Goal: Communication & Community: Answer question/provide support

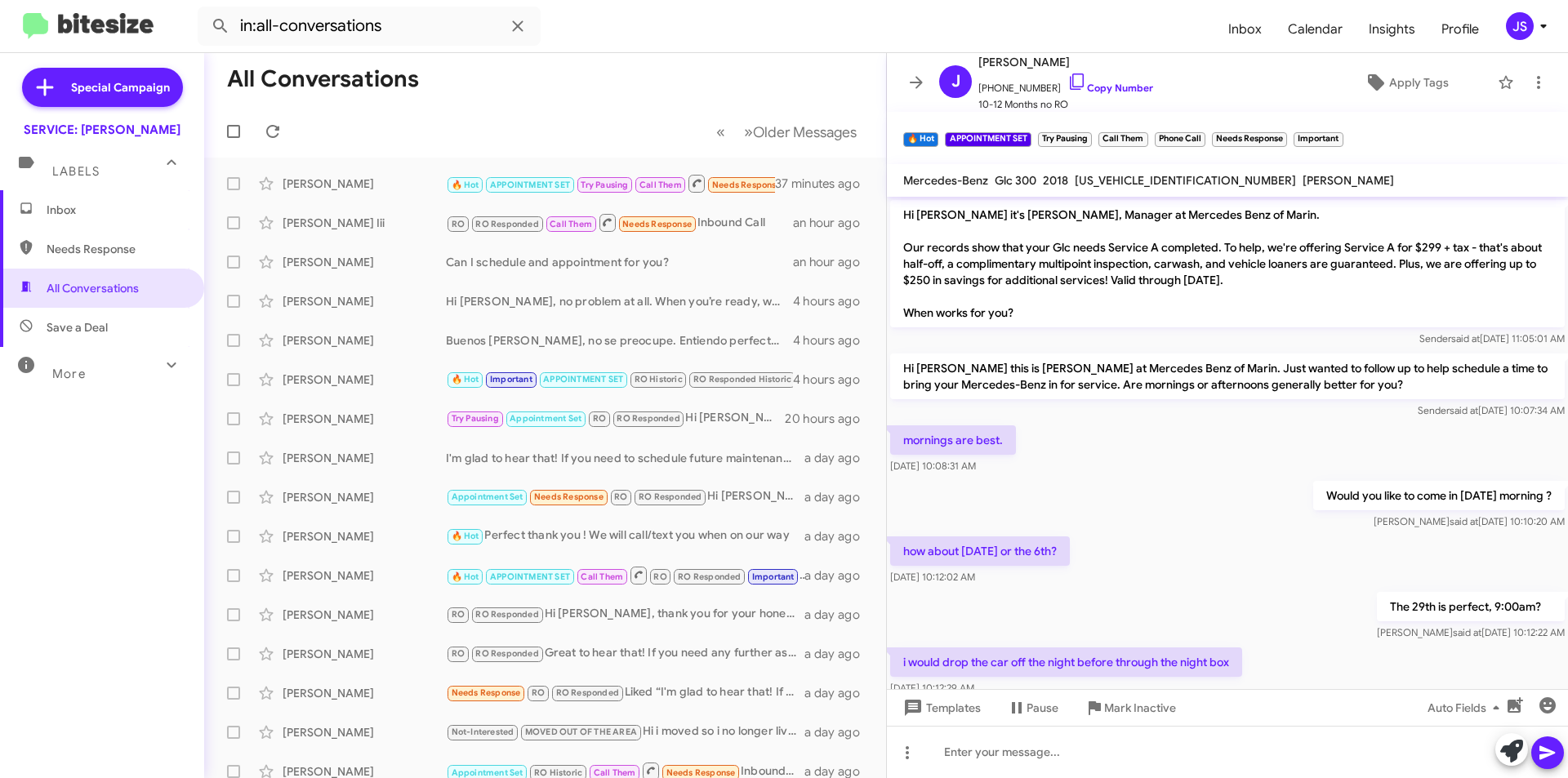
scroll to position [796, 0]
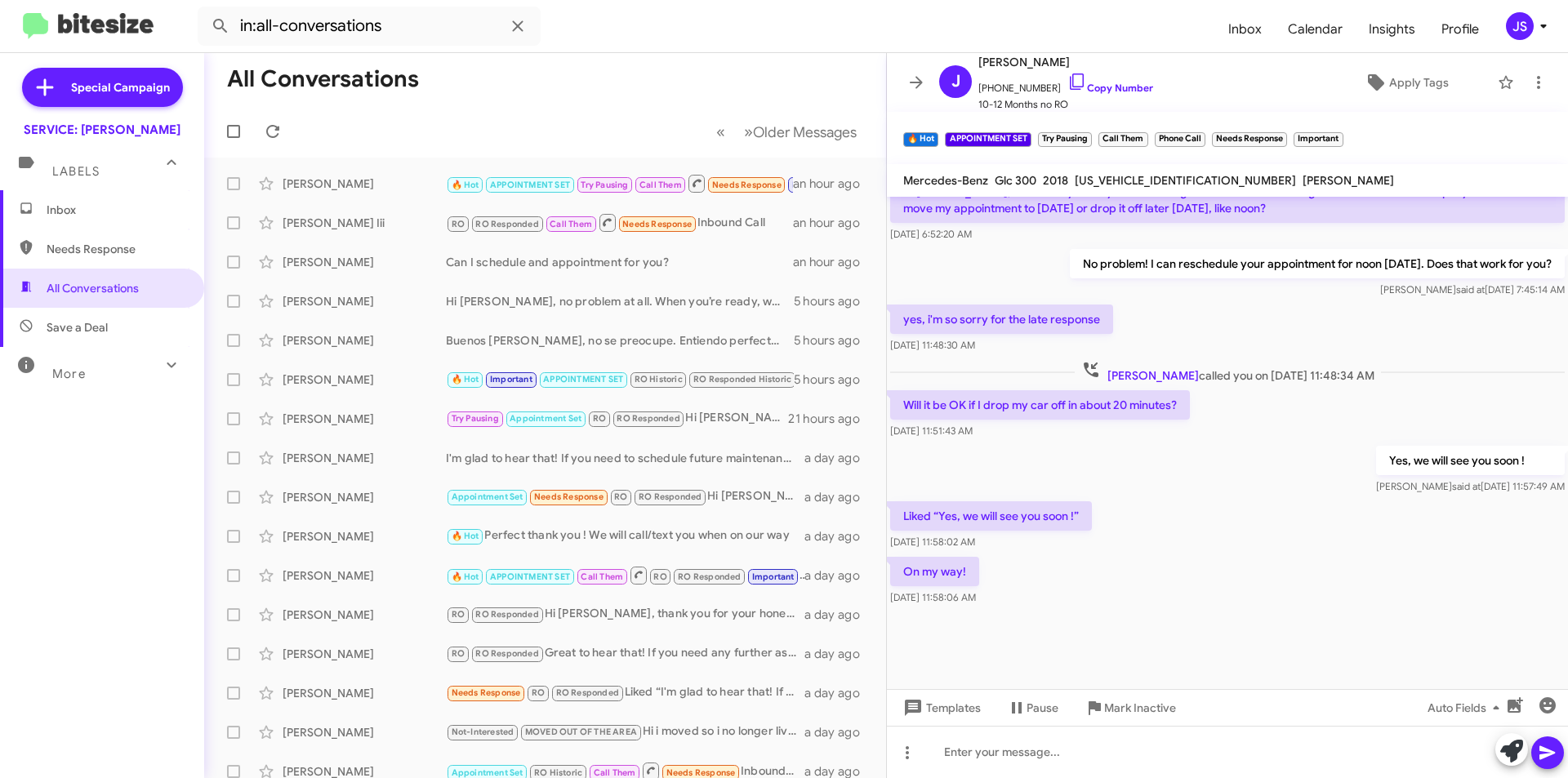
scroll to position [796, 0]
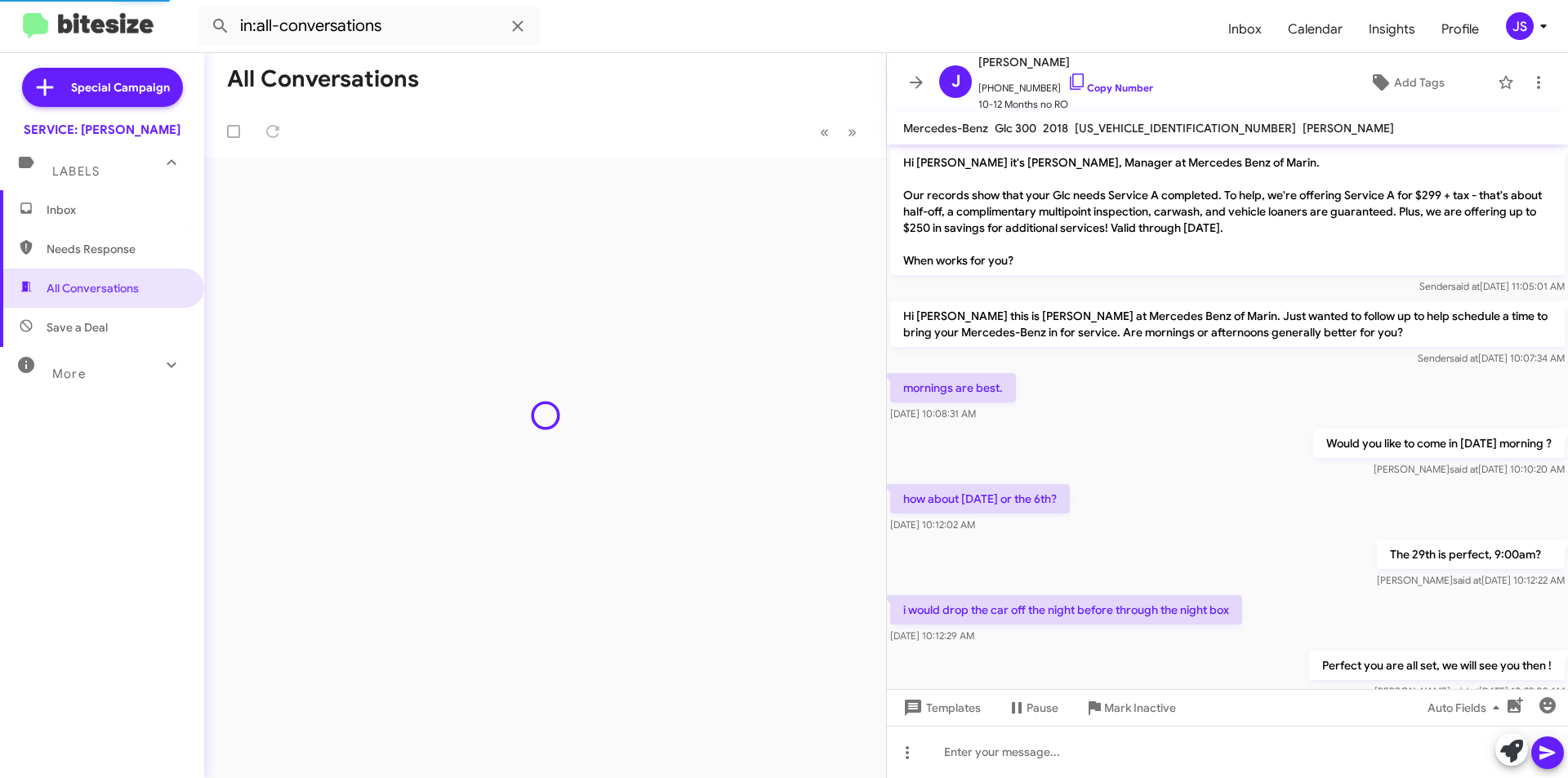
scroll to position [744, 0]
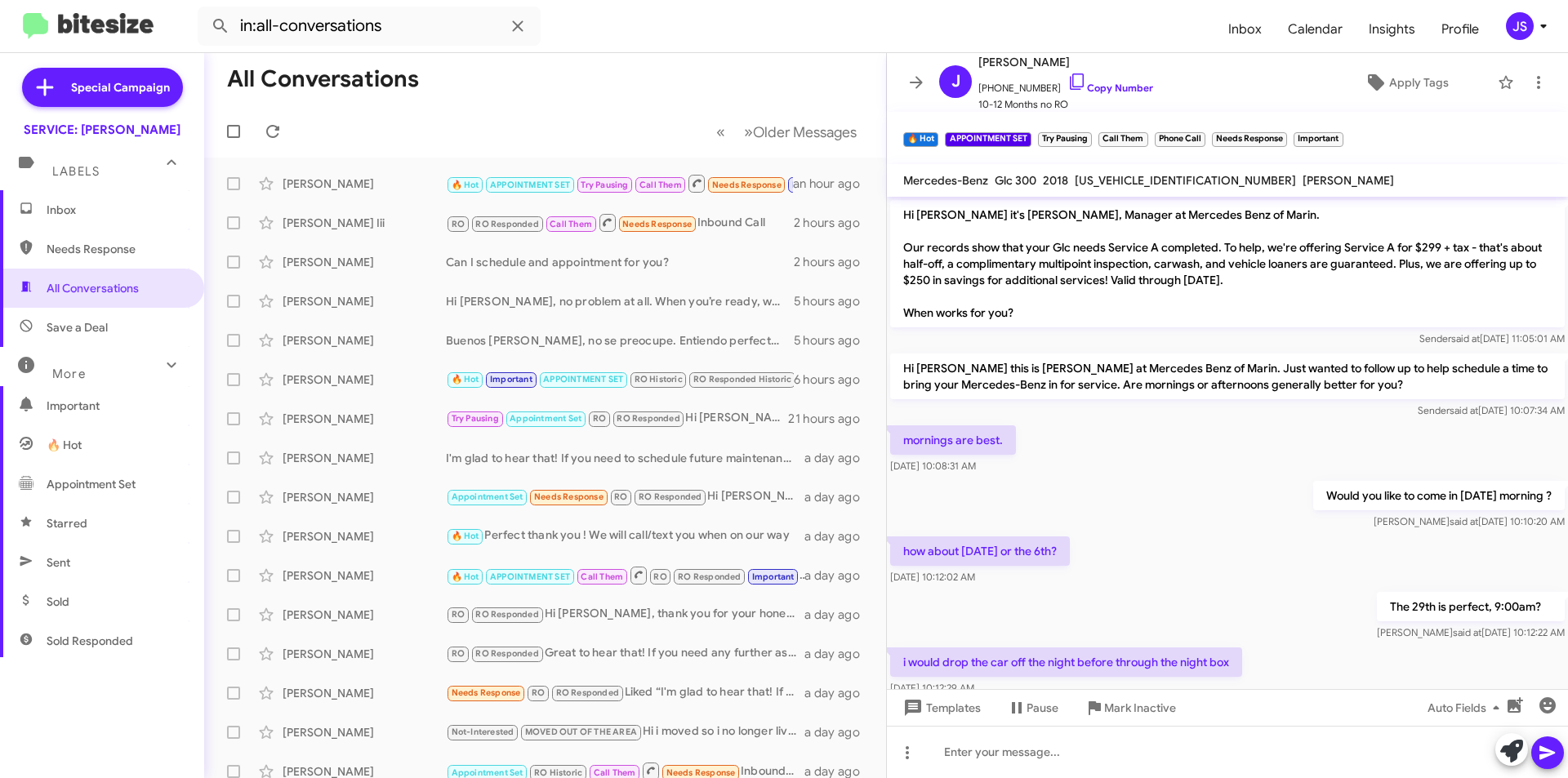
scroll to position [796, 0]
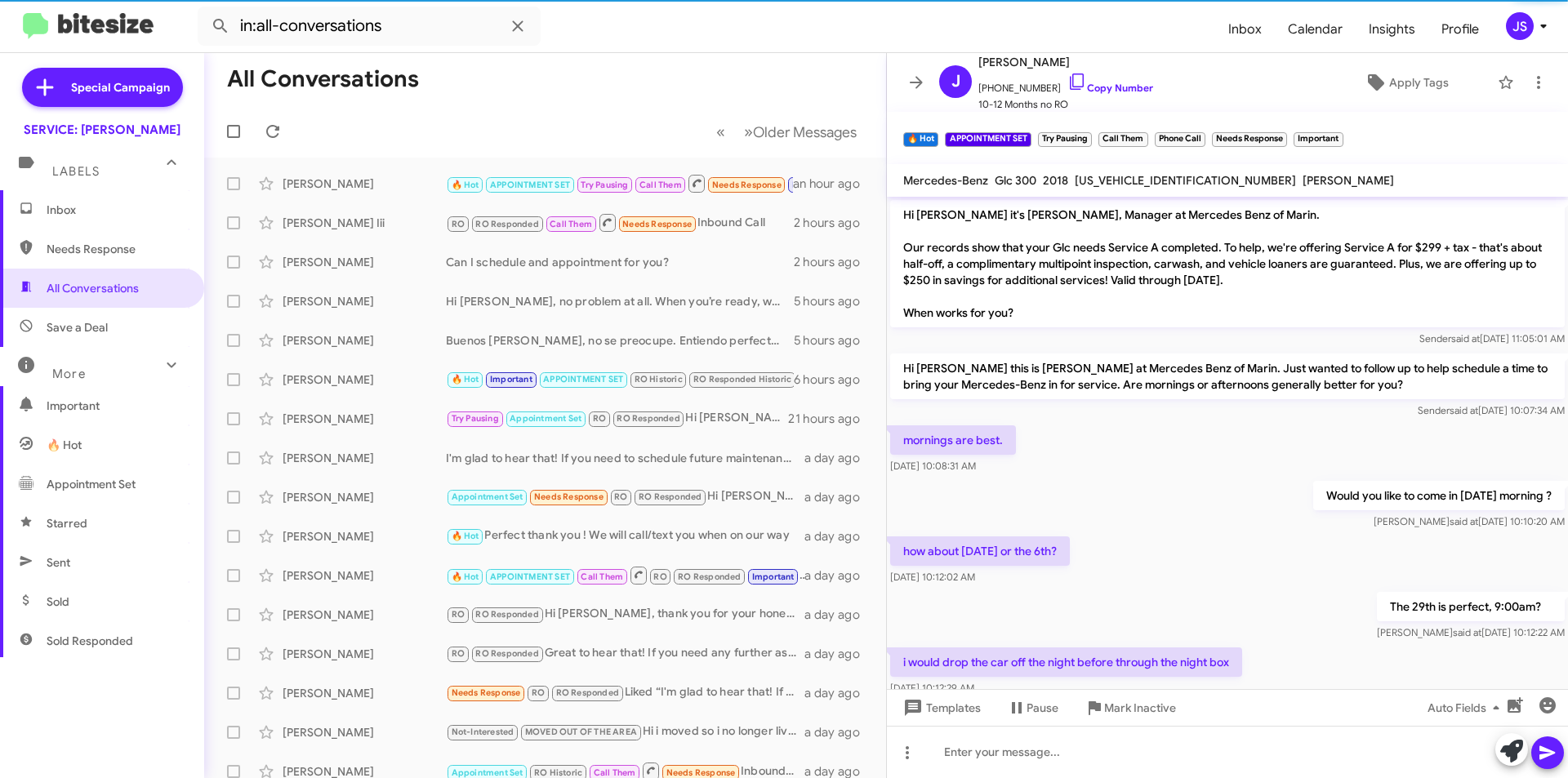
scroll to position [796, 0]
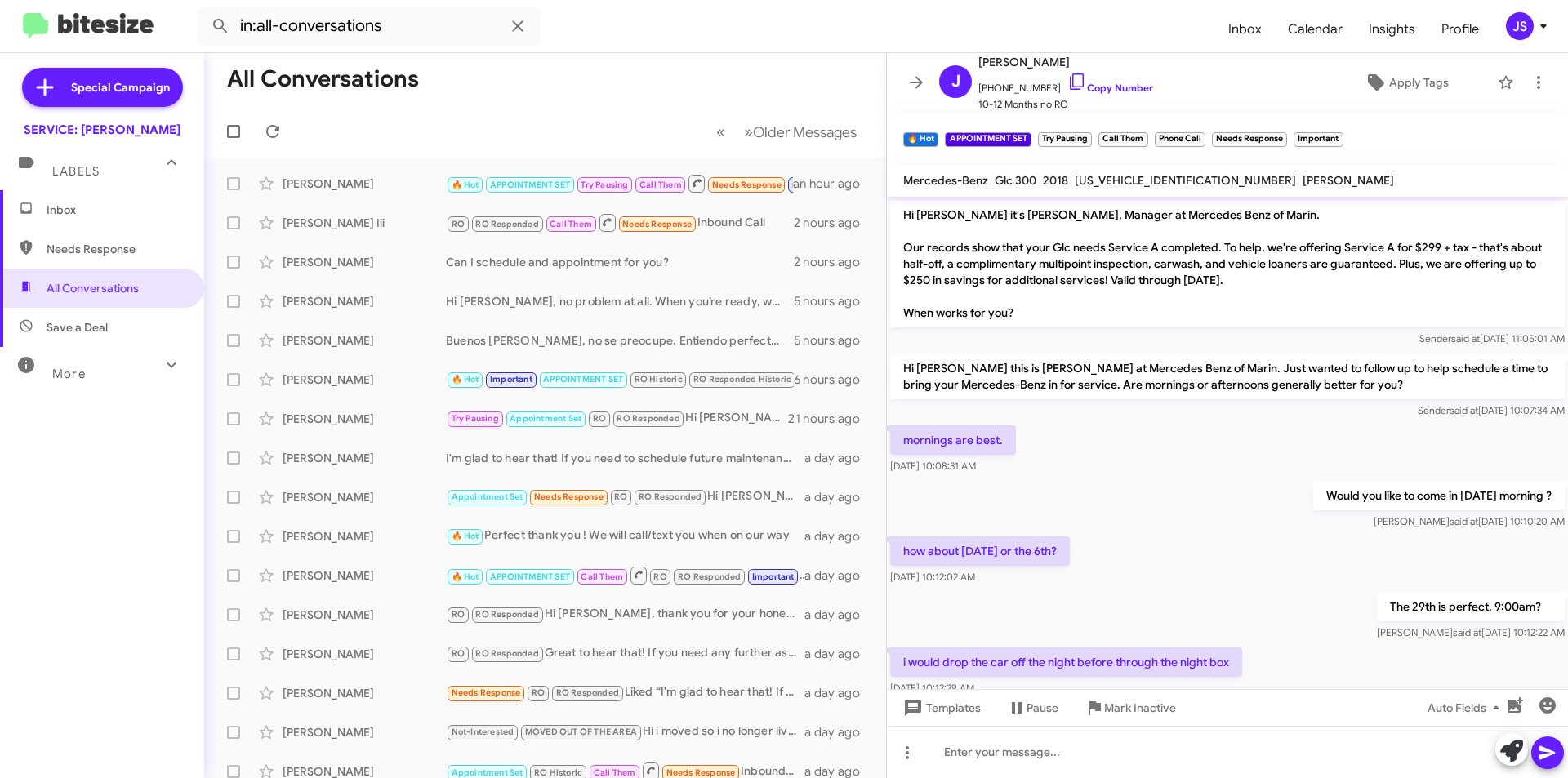
scroll to position [796, 0]
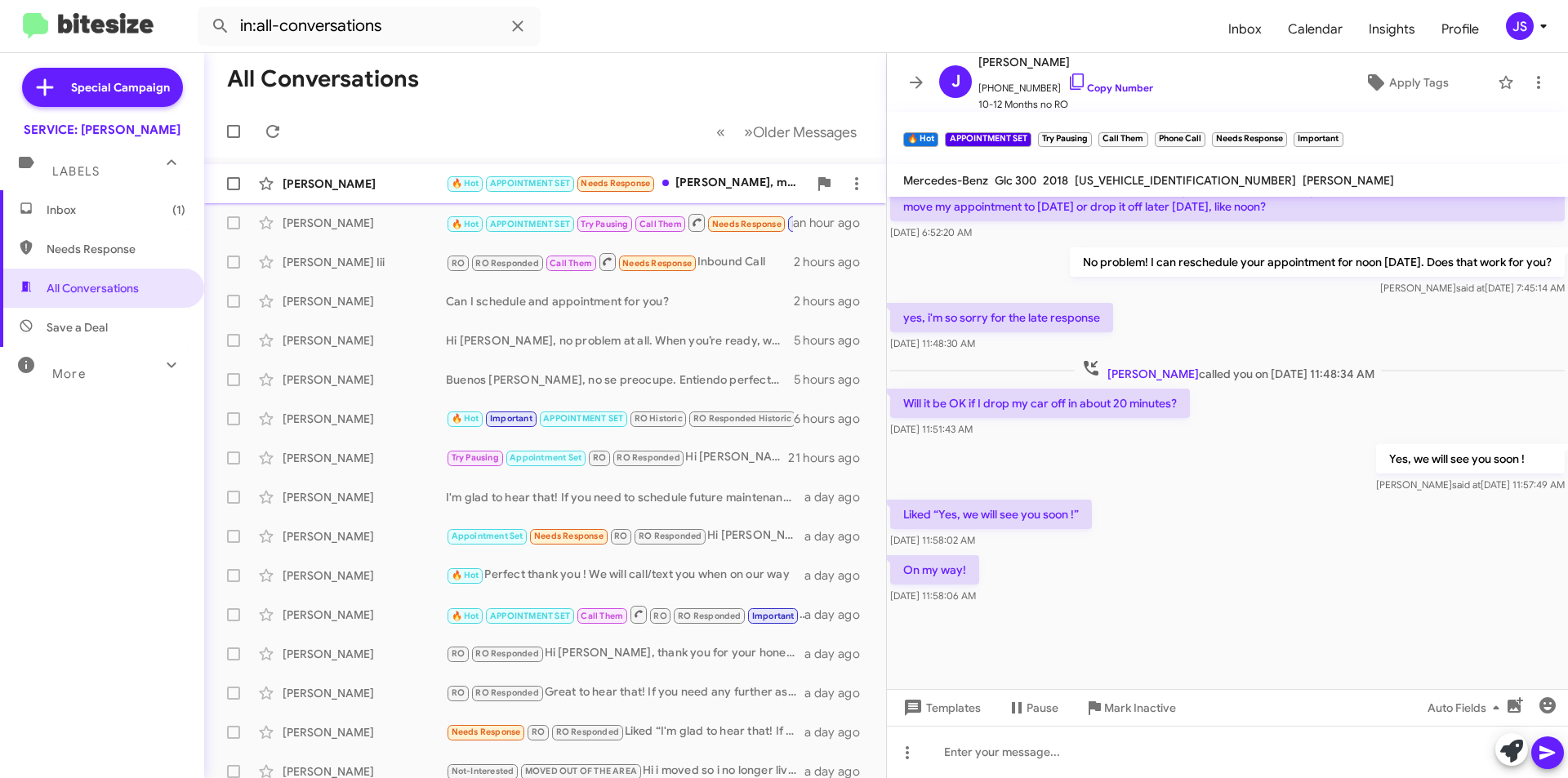
click at [402, 191] on div "[PERSON_NAME]" at bounding box center [364, 183] width 164 height 16
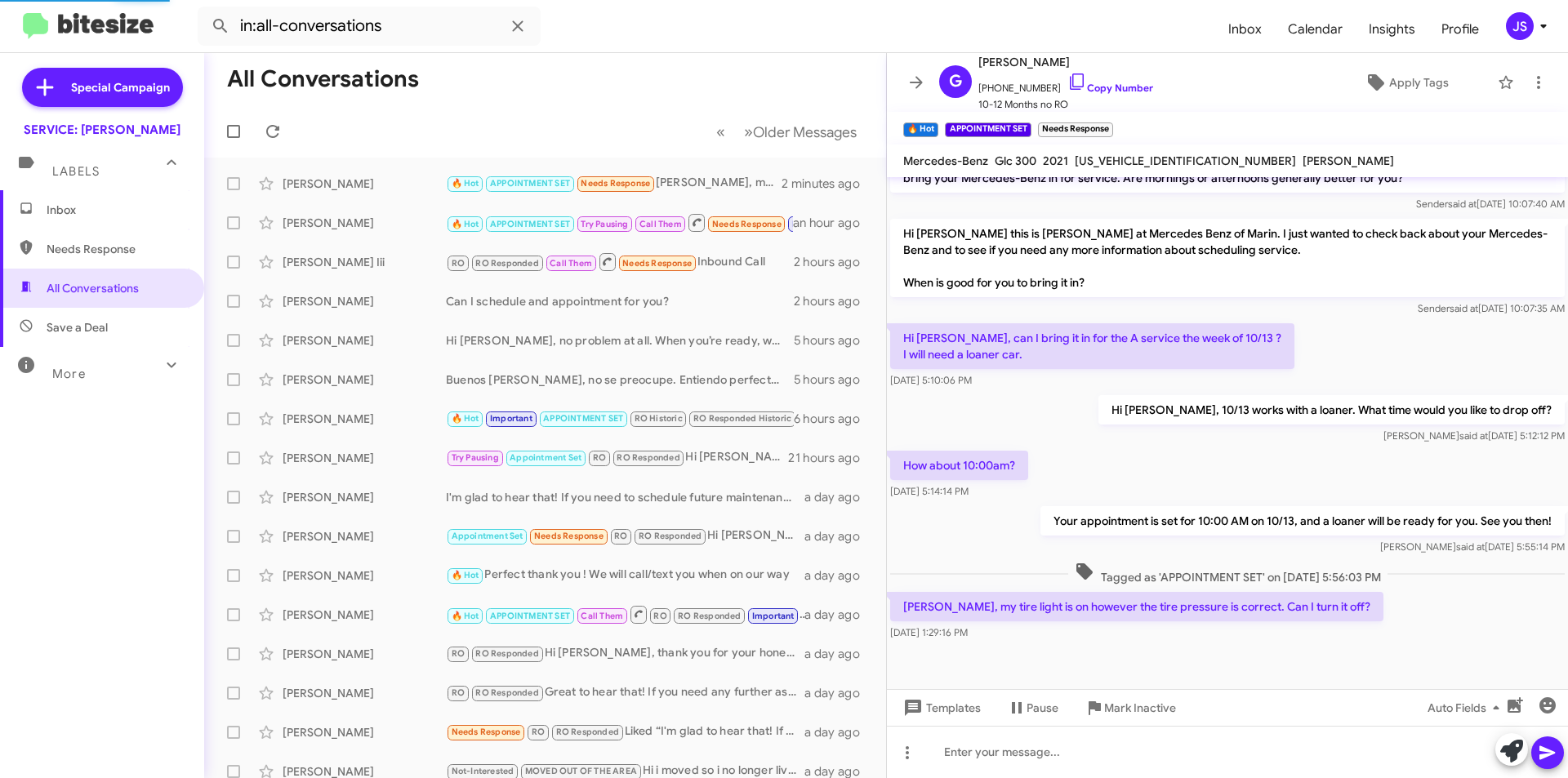
scroll to position [477, 0]
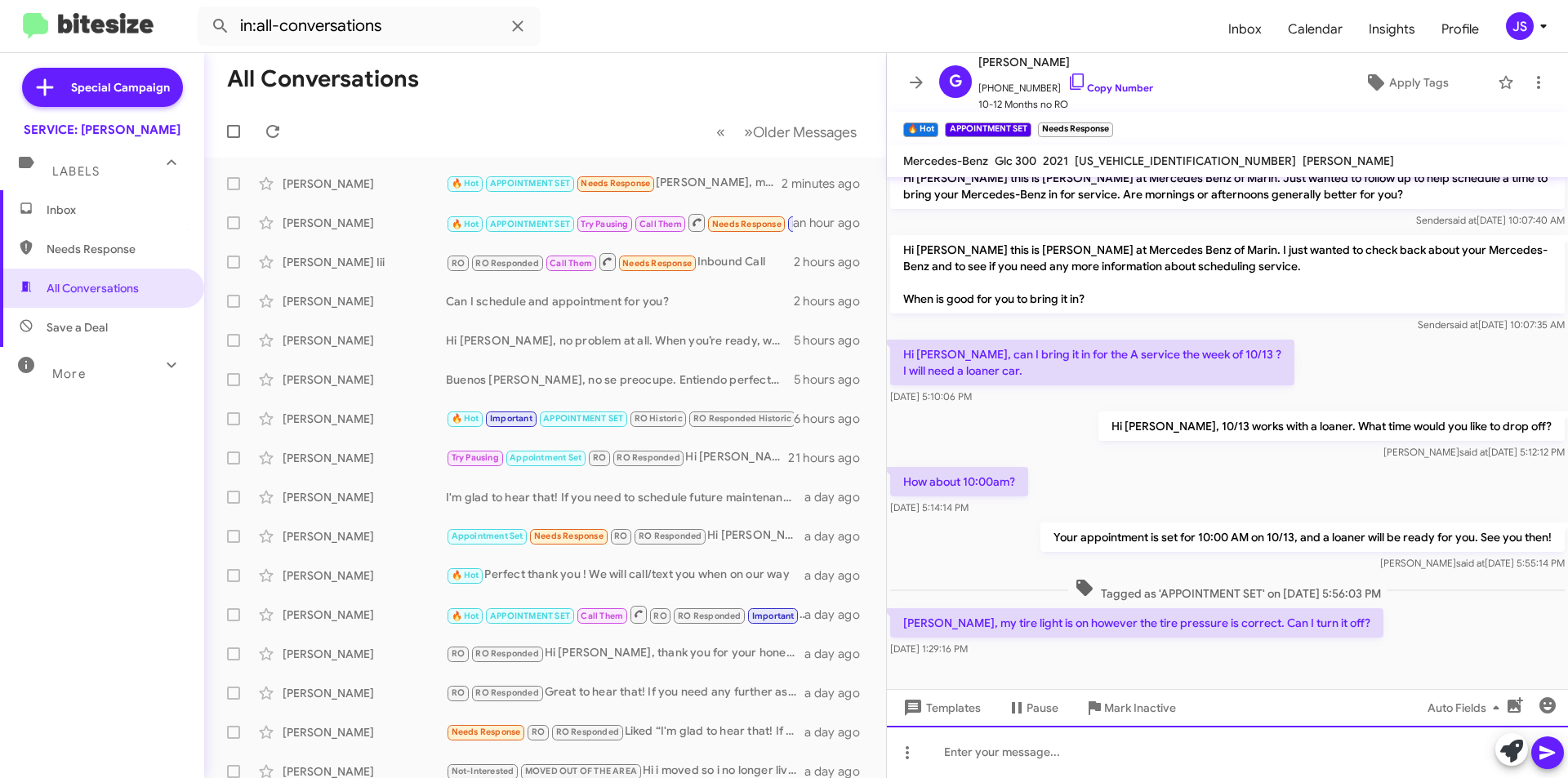
click at [1263, 761] on div at bounding box center [1227, 751] width 681 height 52
click at [1288, 765] on div at bounding box center [1227, 751] width 681 height 52
